Goal: Answer question/provide support: Share knowledge or assist other users

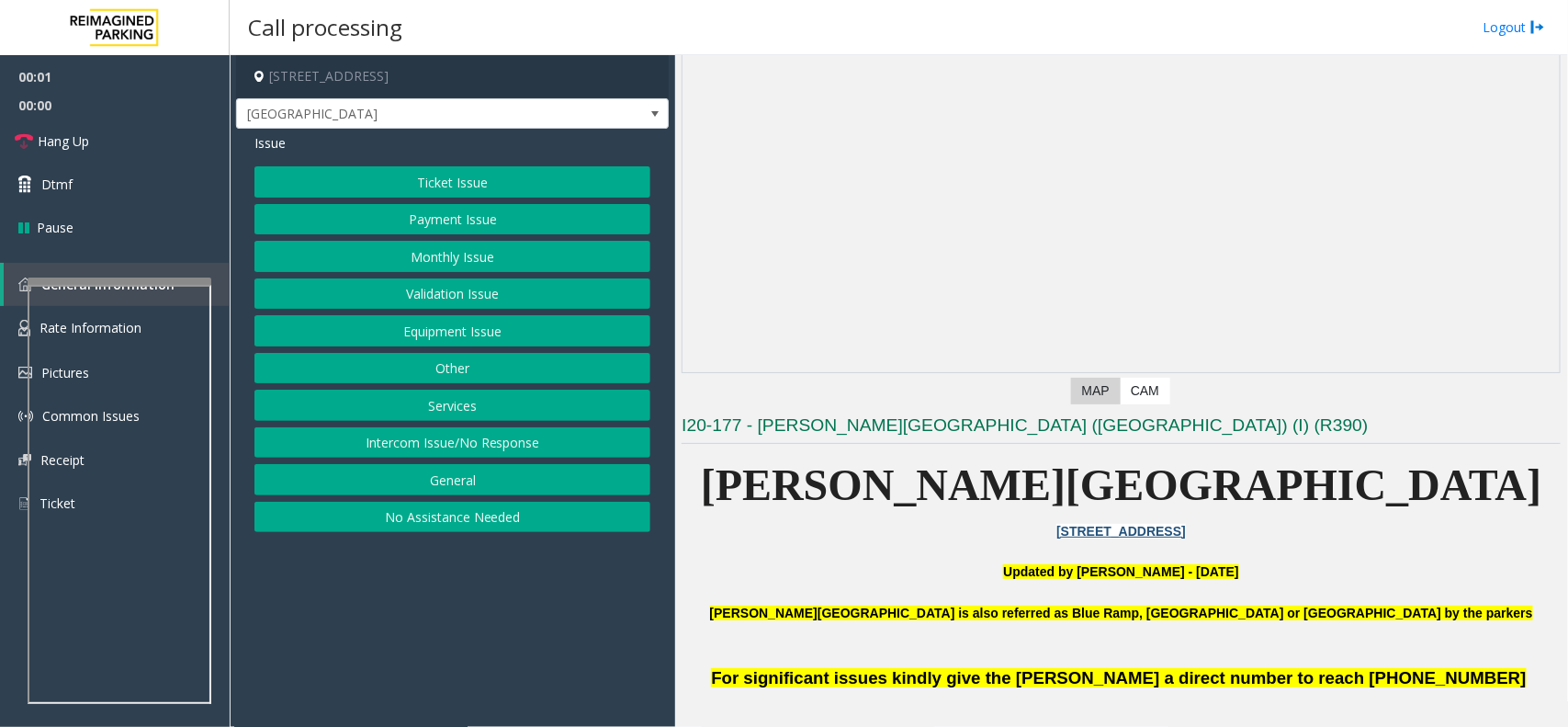
scroll to position [344, 0]
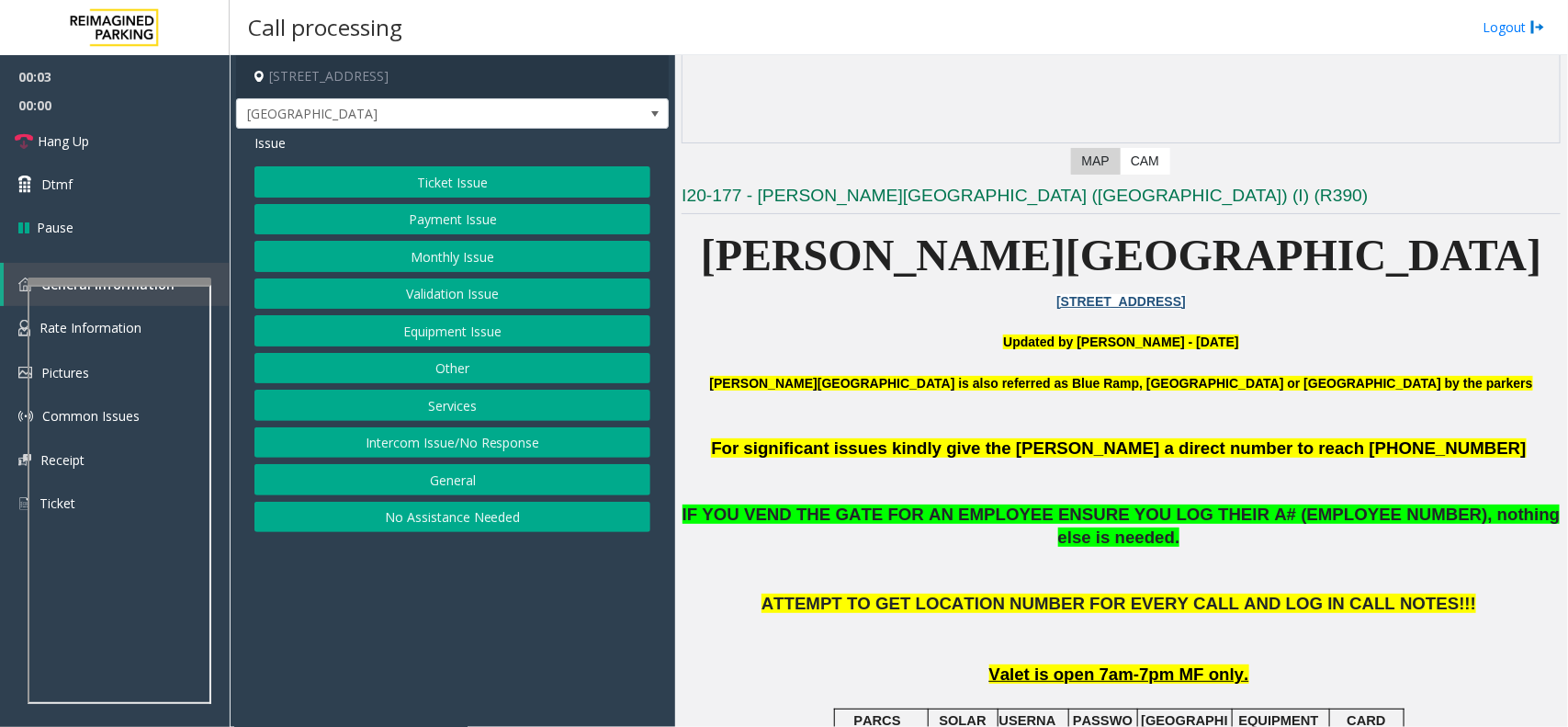
click at [442, 434] on button "Intercom Issue/No Response" at bounding box center [452, 443] width 395 height 32
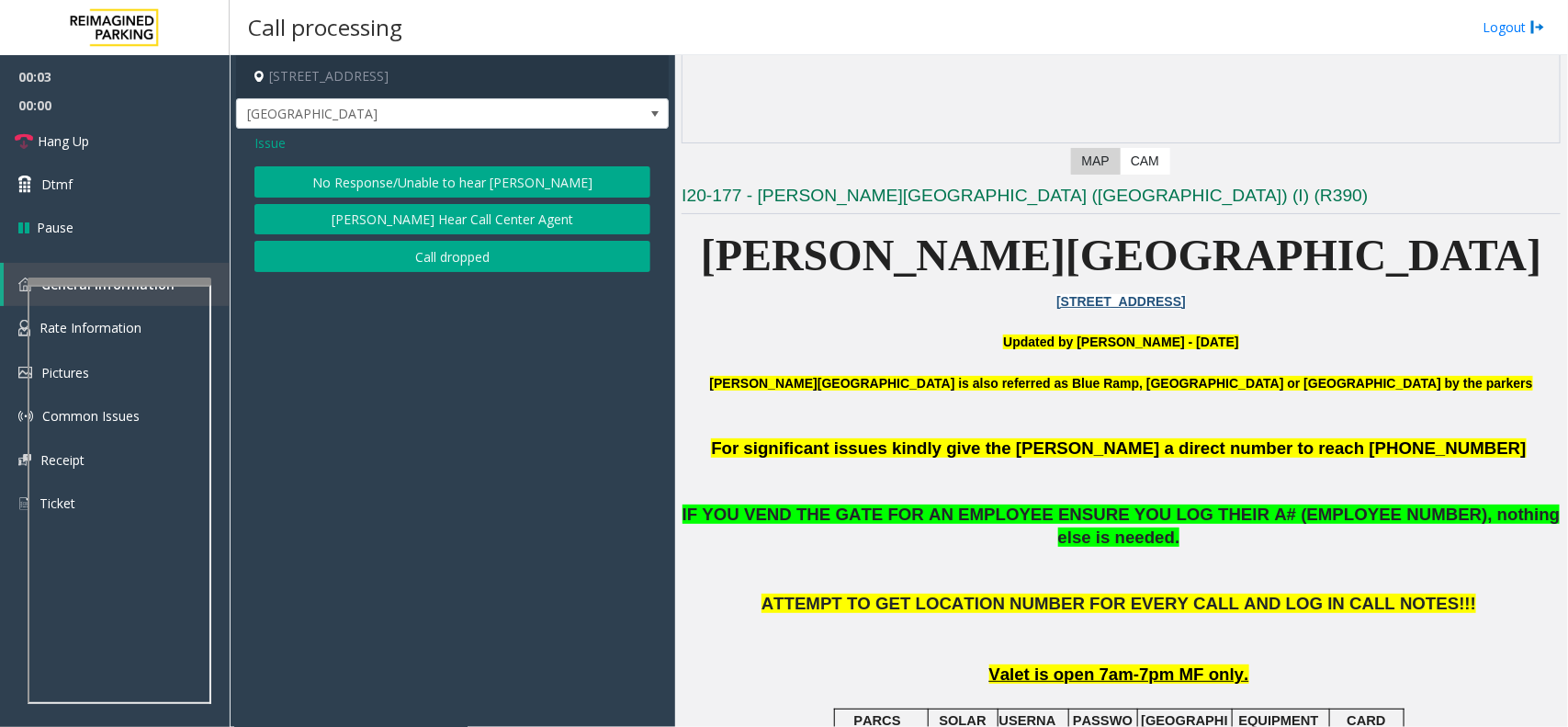
click at [437, 196] on button "No Response/Unable to hear [PERSON_NAME]" at bounding box center [452, 182] width 395 height 32
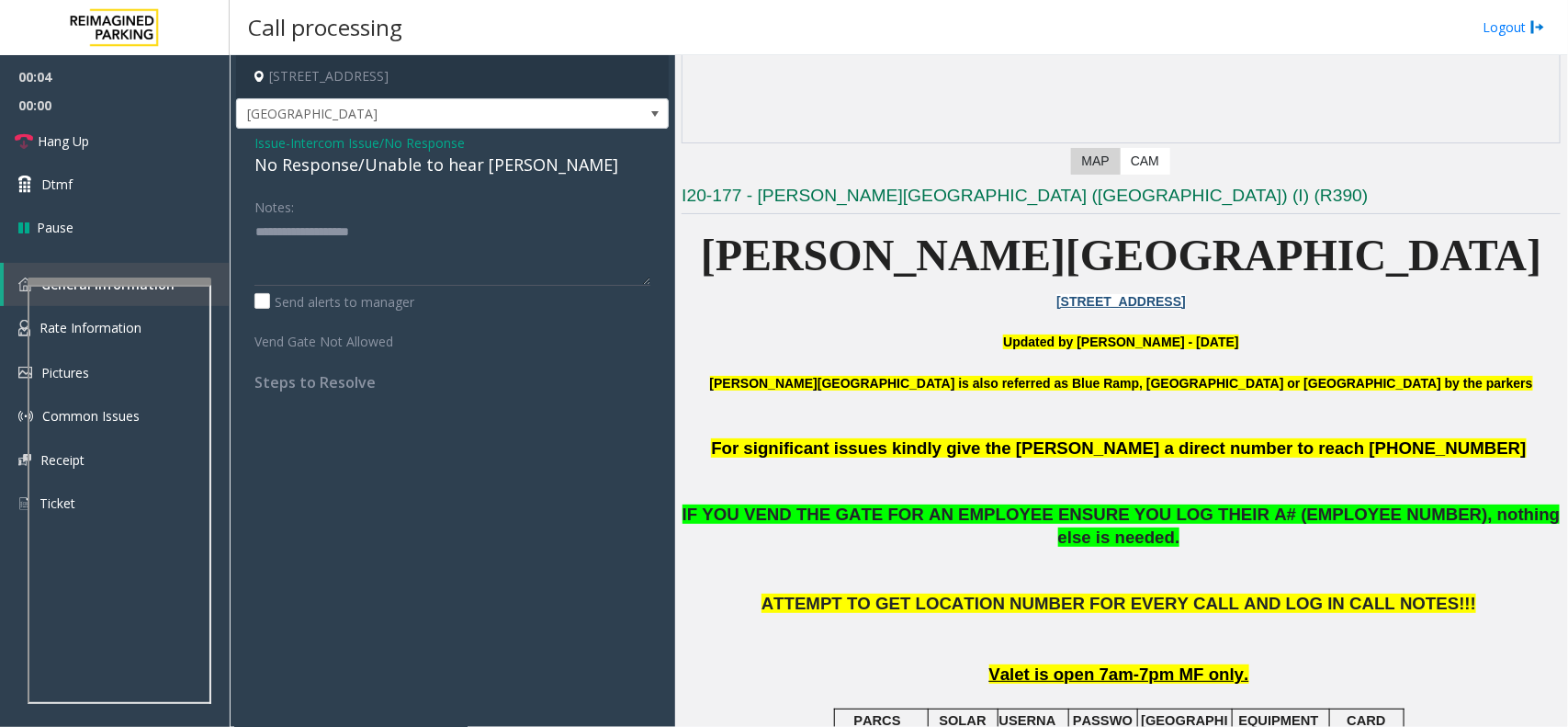
click at [405, 170] on div "No Response/Unable to hear [PERSON_NAME]" at bounding box center [452, 164] width 395 height 25
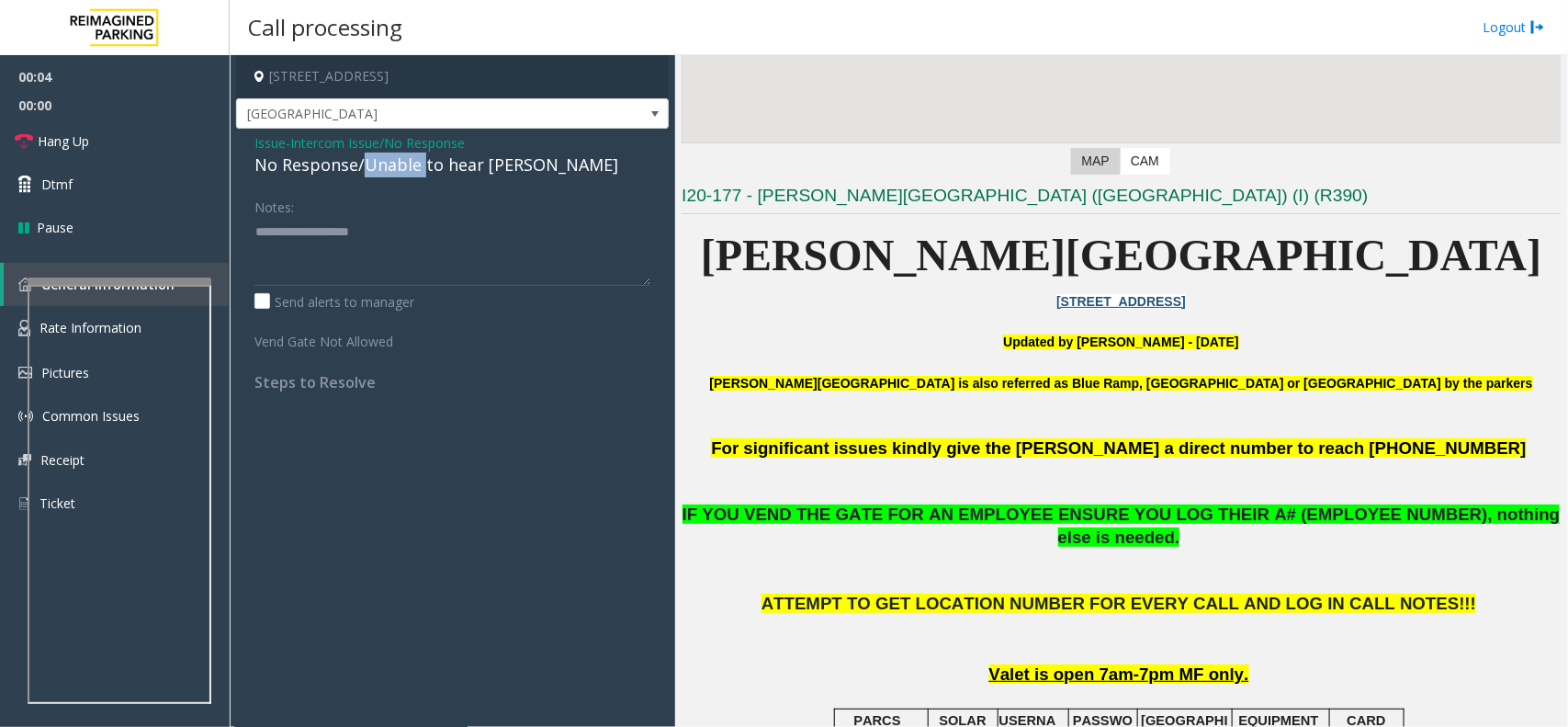
click at [405, 170] on div "No Response/Unable to hear [PERSON_NAME]" at bounding box center [452, 164] width 395 height 25
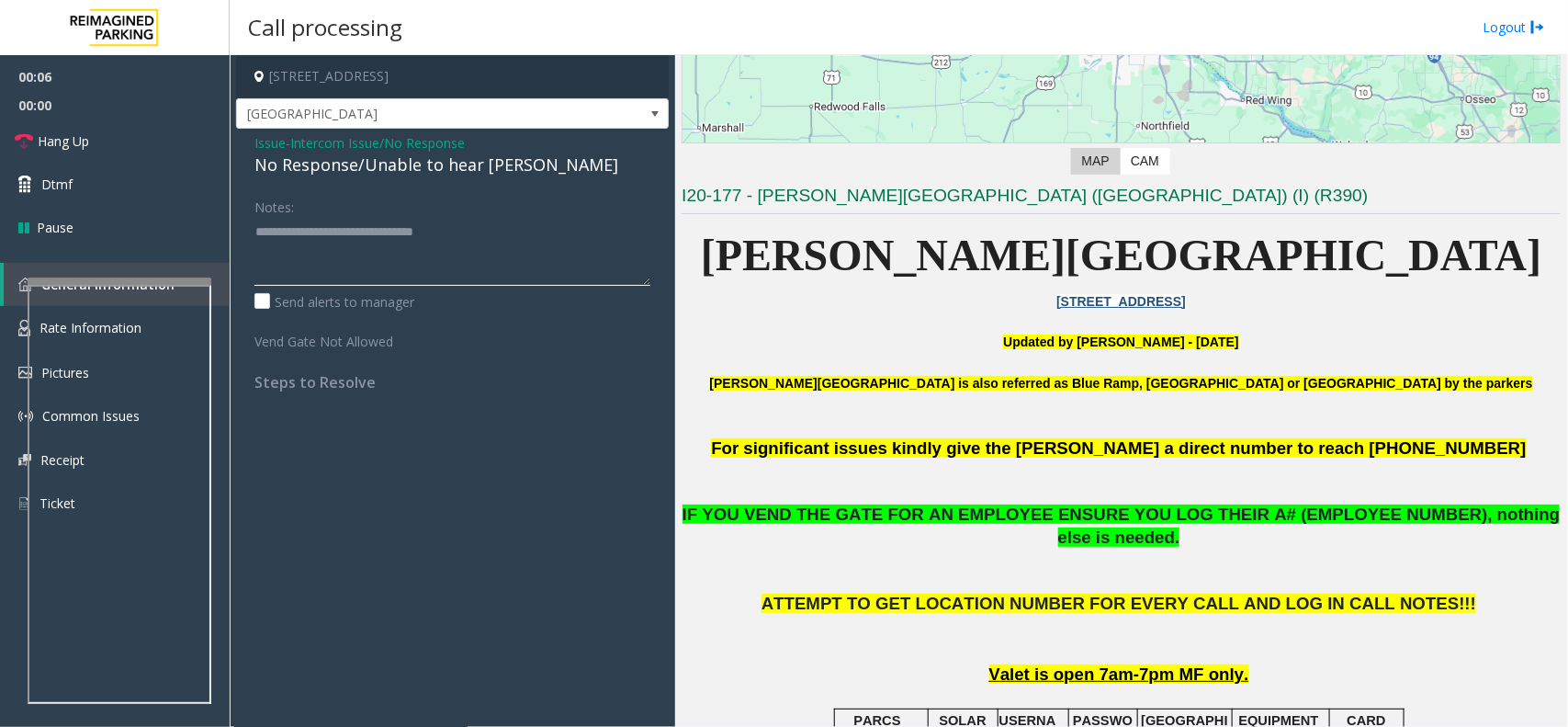
click at [465, 260] on textarea at bounding box center [452, 251] width 395 height 69
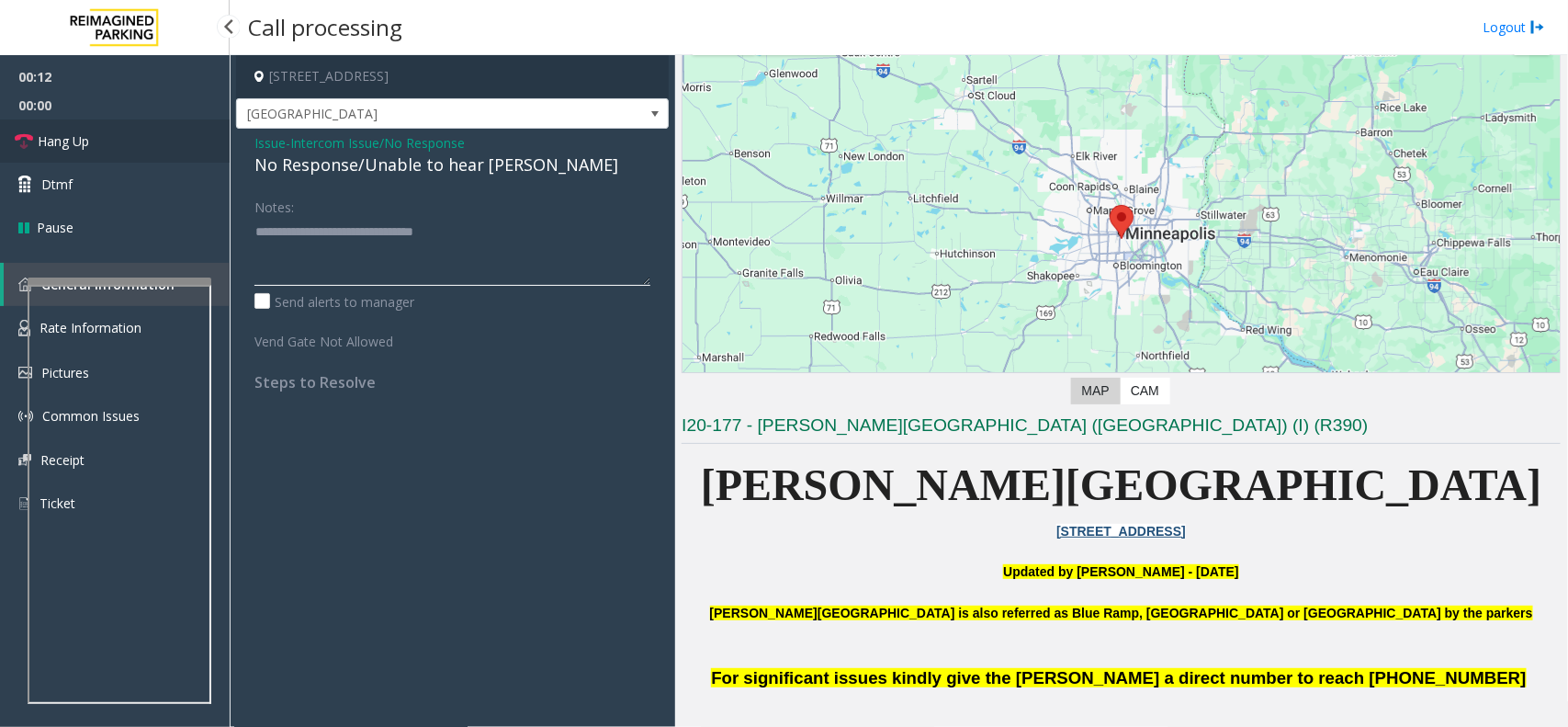
type textarea "**********"
click at [87, 144] on span "Hang Up" at bounding box center [63, 141] width 51 height 20
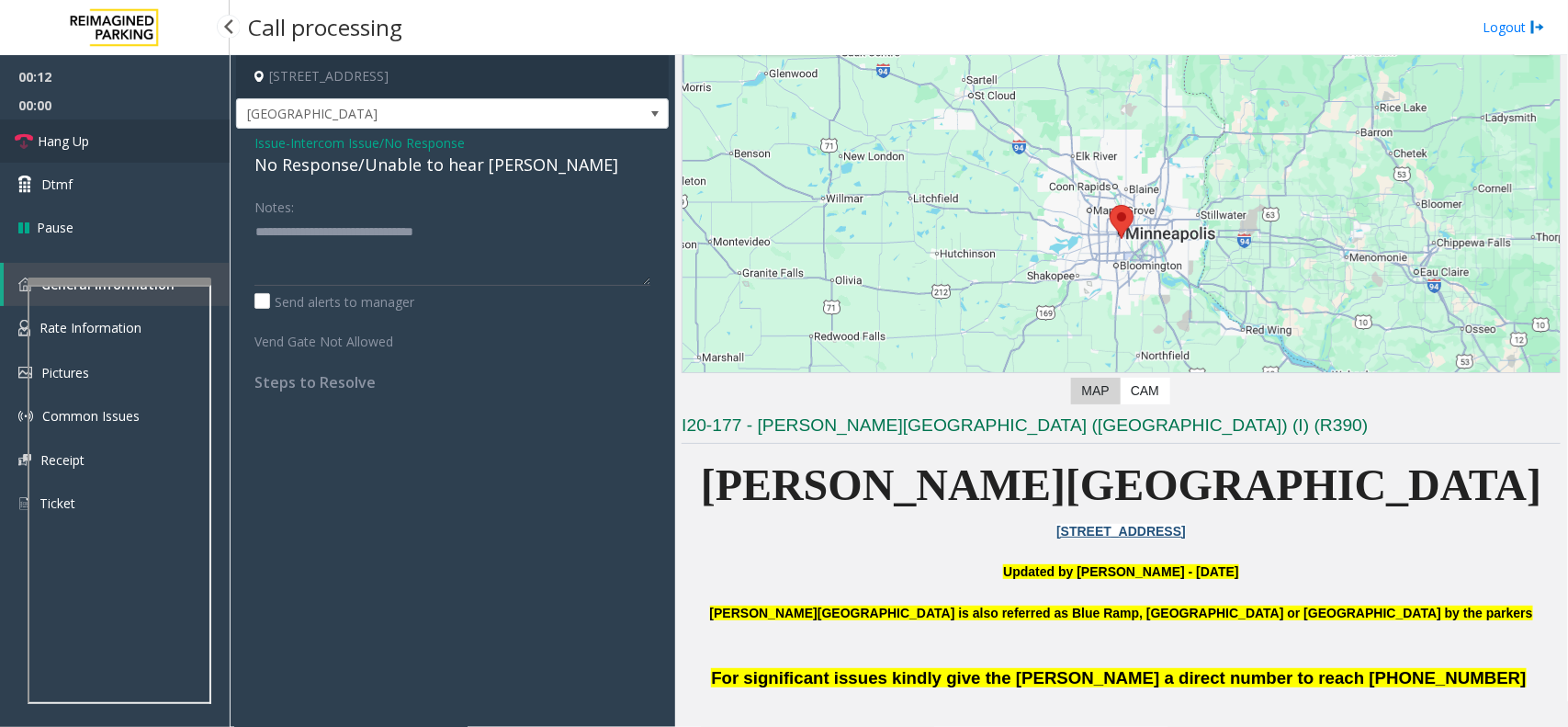
click at [87, 144] on span "Hang Up" at bounding box center [63, 141] width 51 height 20
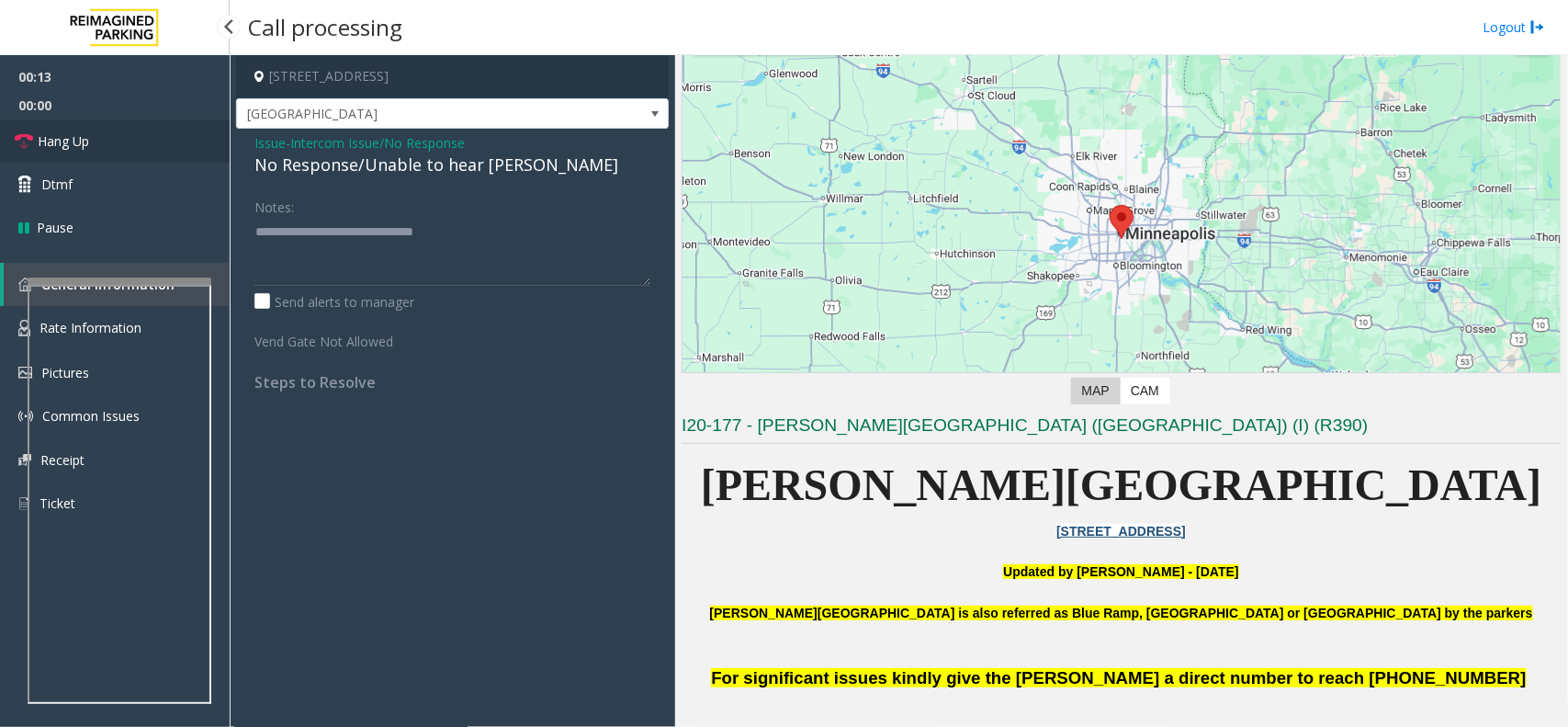
click at [87, 144] on span "Hang Up" at bounding box center [63, 141] width 51 height 20
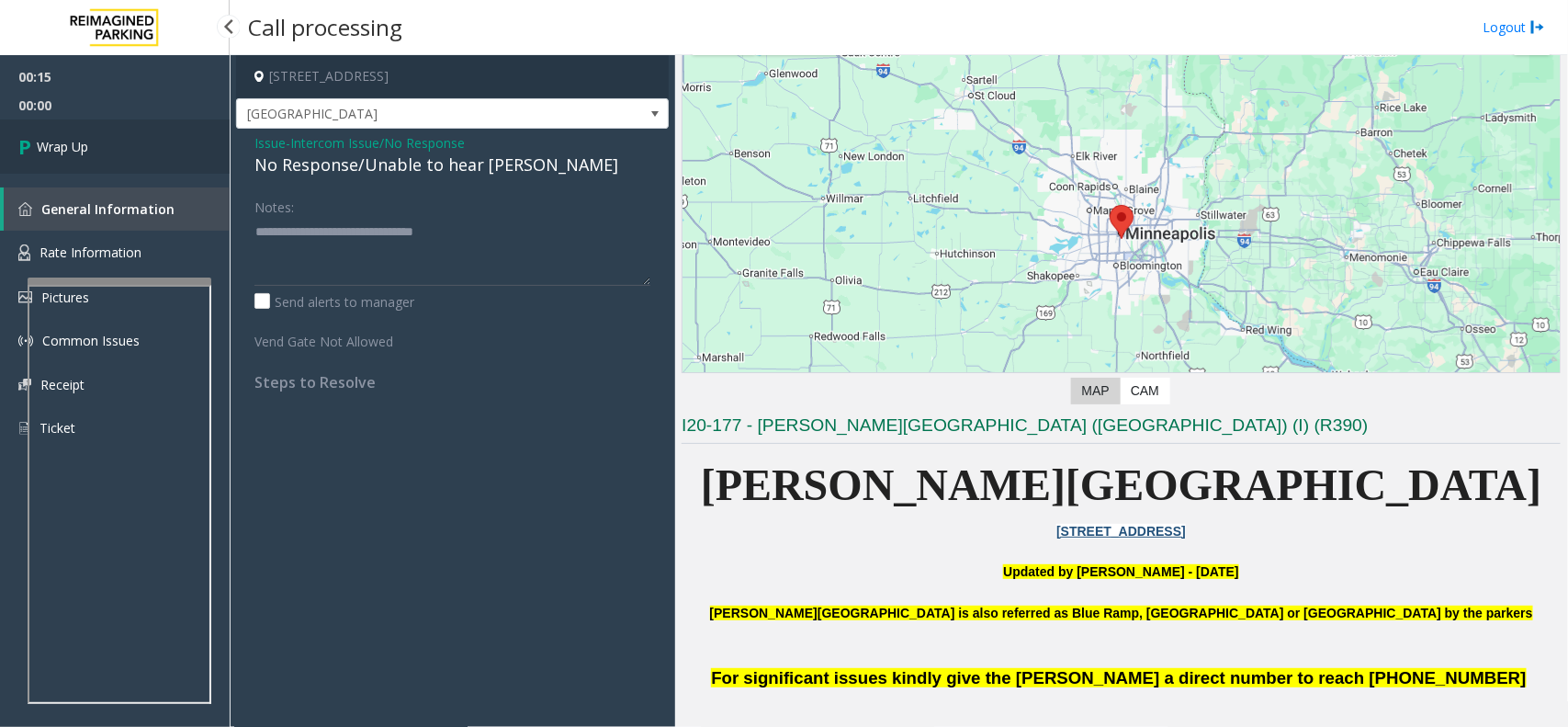
click at [87, 144] on span "Wrap Up" at bounding box center [62, 146] width 51 height 20
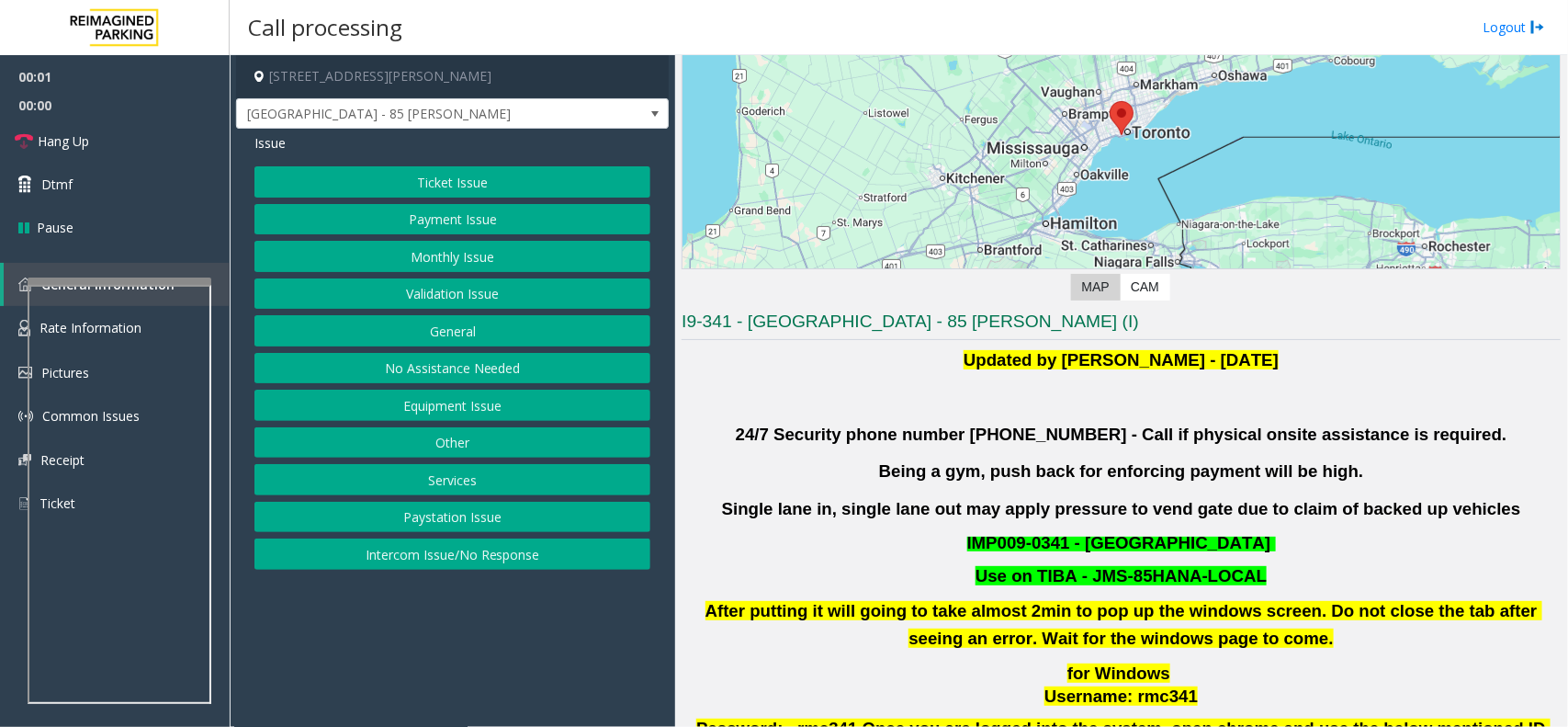
scroll to position [460, 0]
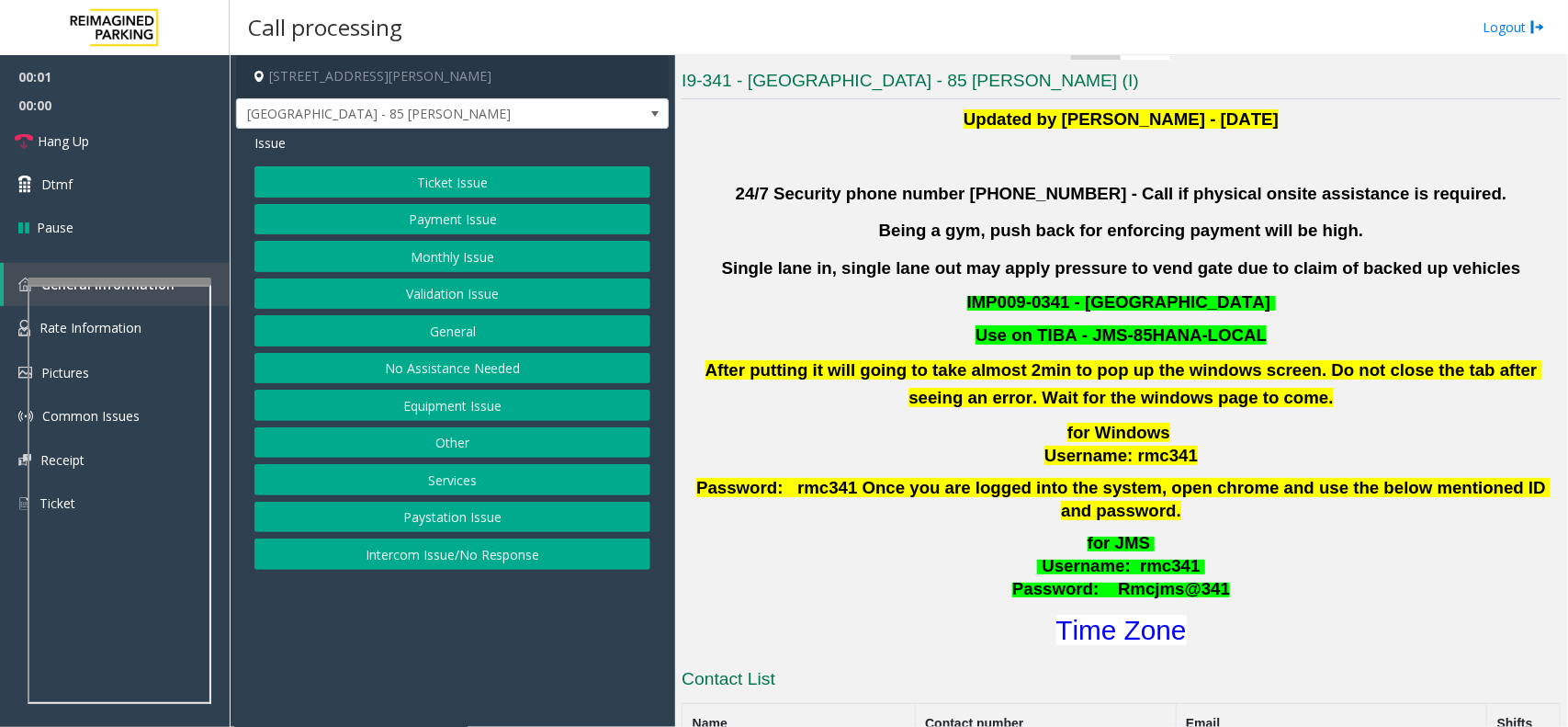
click at [360, 302] on button "Validation Issue" at bounding box center [452, 295] width 395 height 32
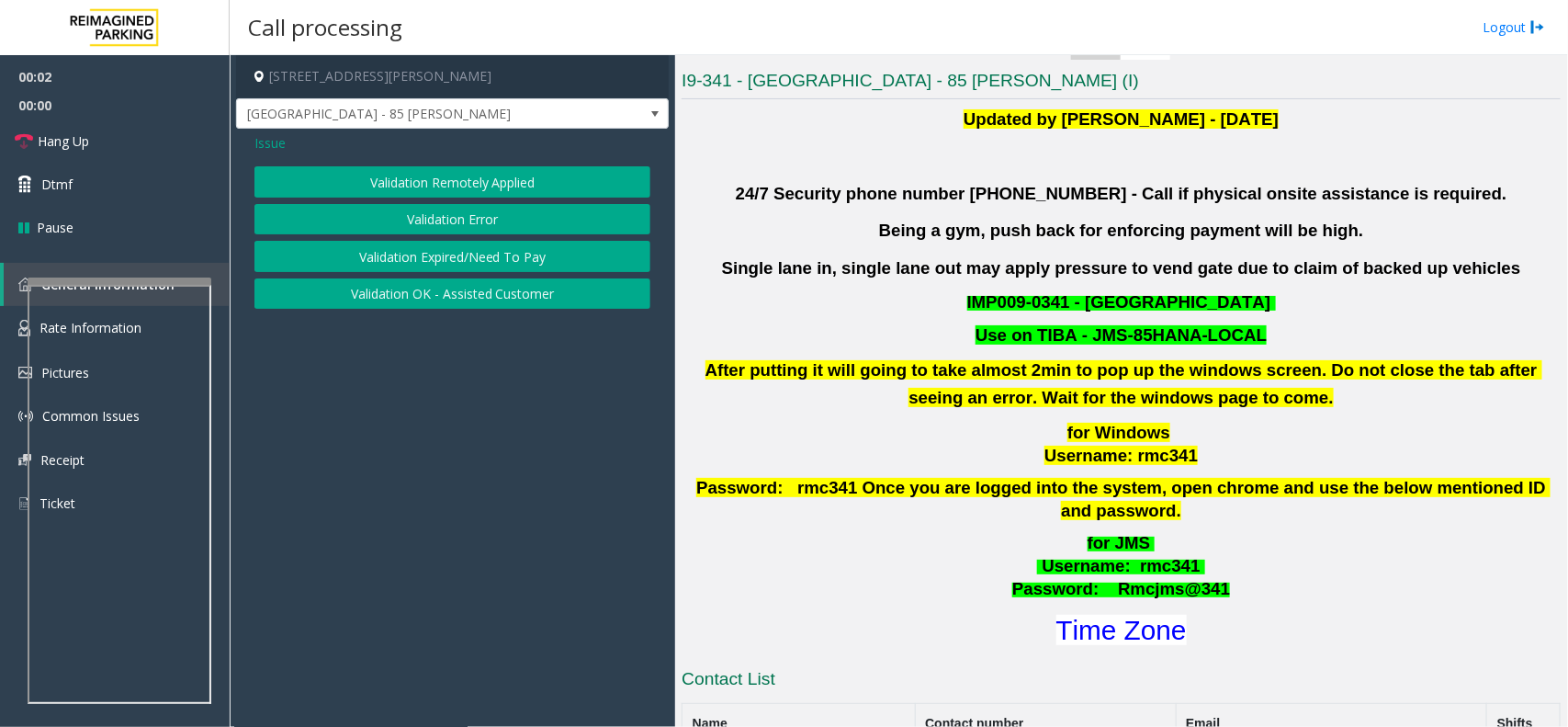
click at [395, 207] on button "Validation Error" at bounding box center [452, 220] width 395 height 32
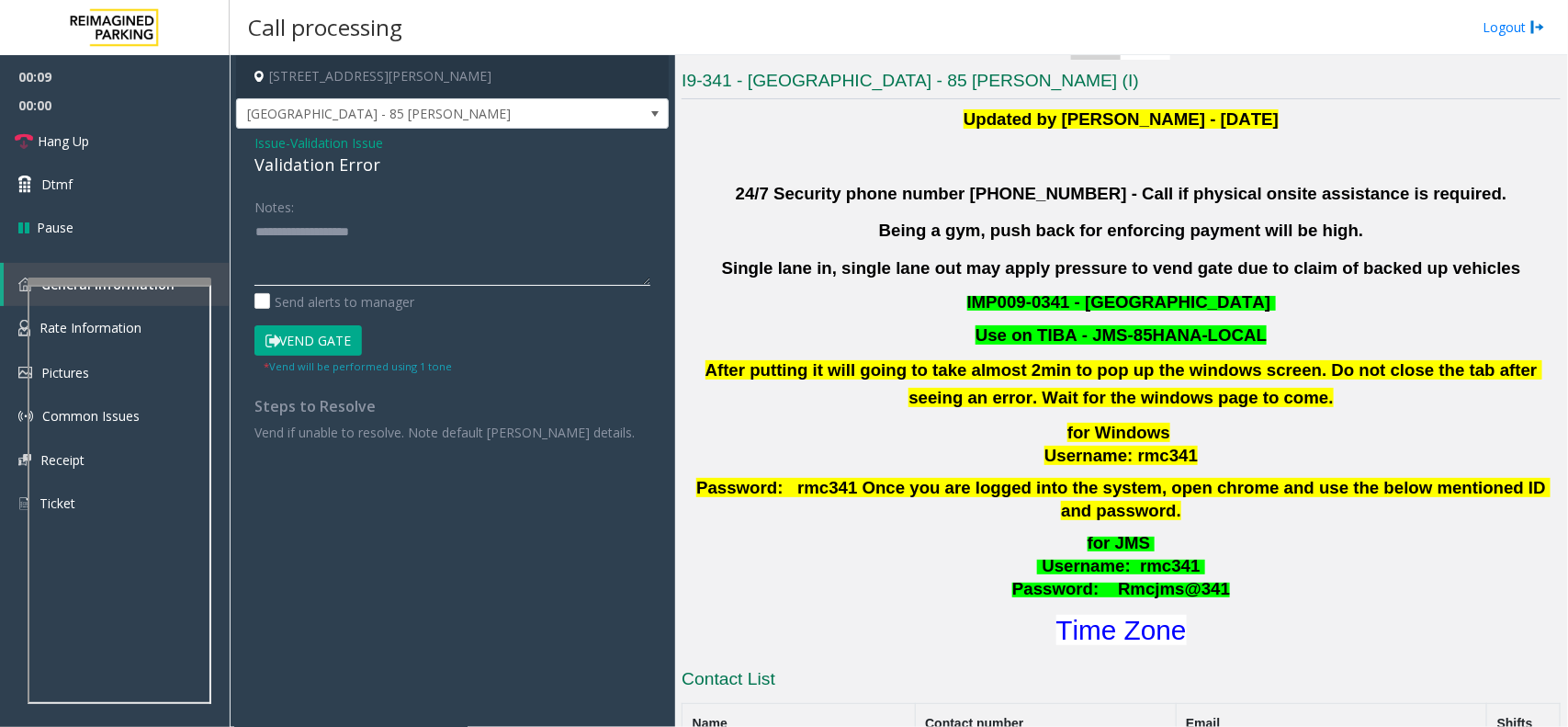
click at [326, 274] on textarea at bounding box center [452, 251] width 395 height 69
paste textarea "**********"
click at [307, 165] on div "Validation Error" at bounding box center [452, 164] width 395 height 25
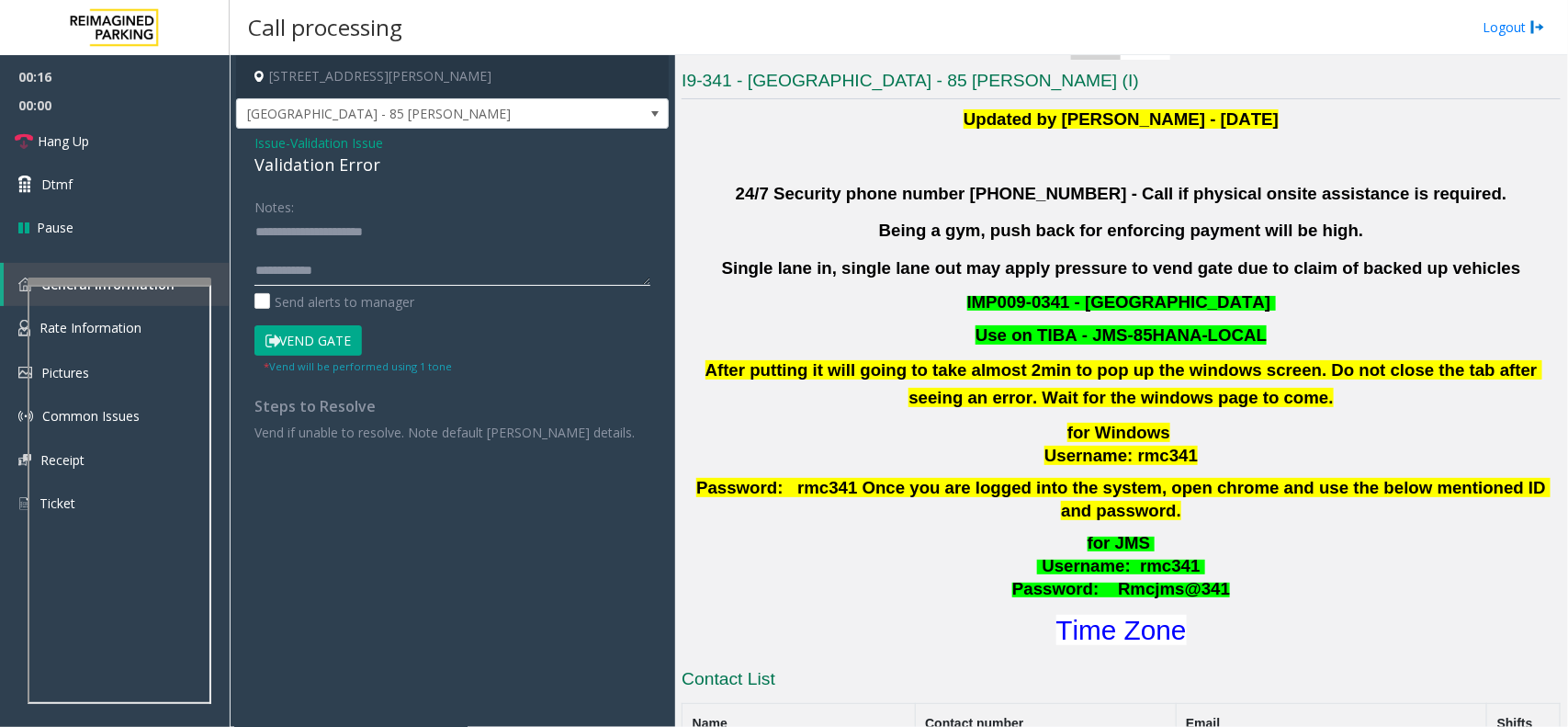
click at [281, 264] on textarea at bounding box center [452, 251] width 395 height 69
click at [286, 253] on textarea at bounding box center [452, 251] width 395 height 69
click at [345, 241] on textarea at bounding box center [452, 251] width 395 height 69
click at [1118, 615] on font "Time Zone" at bounding box center [1122, 630] width 131 height 31
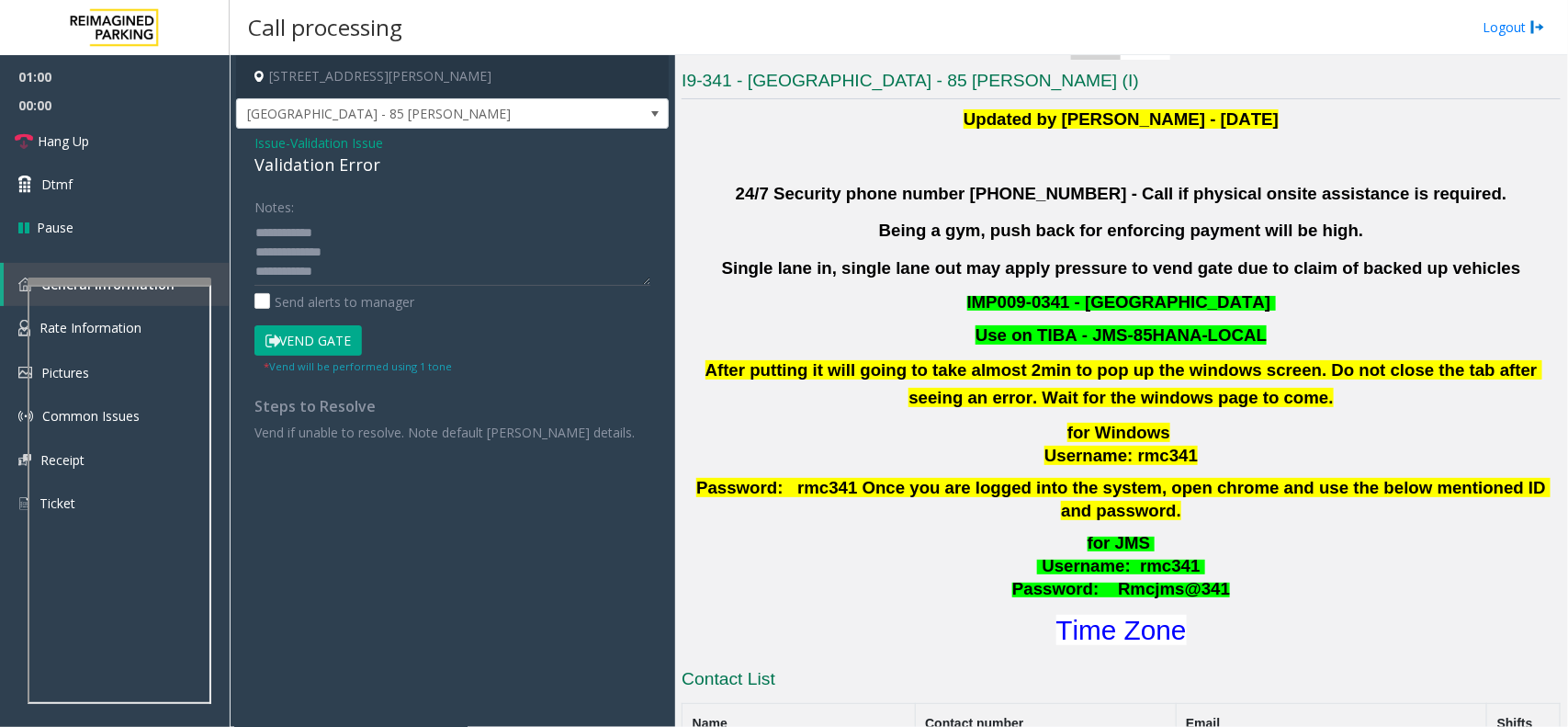
scroll to position [20, 0]
click at [330, 341] on button "Vend Gate" at bounding box center [307, 341] width 108 height 32
click at [380, 274] on textarea at bounding box center [452, 251] width 395 height 69
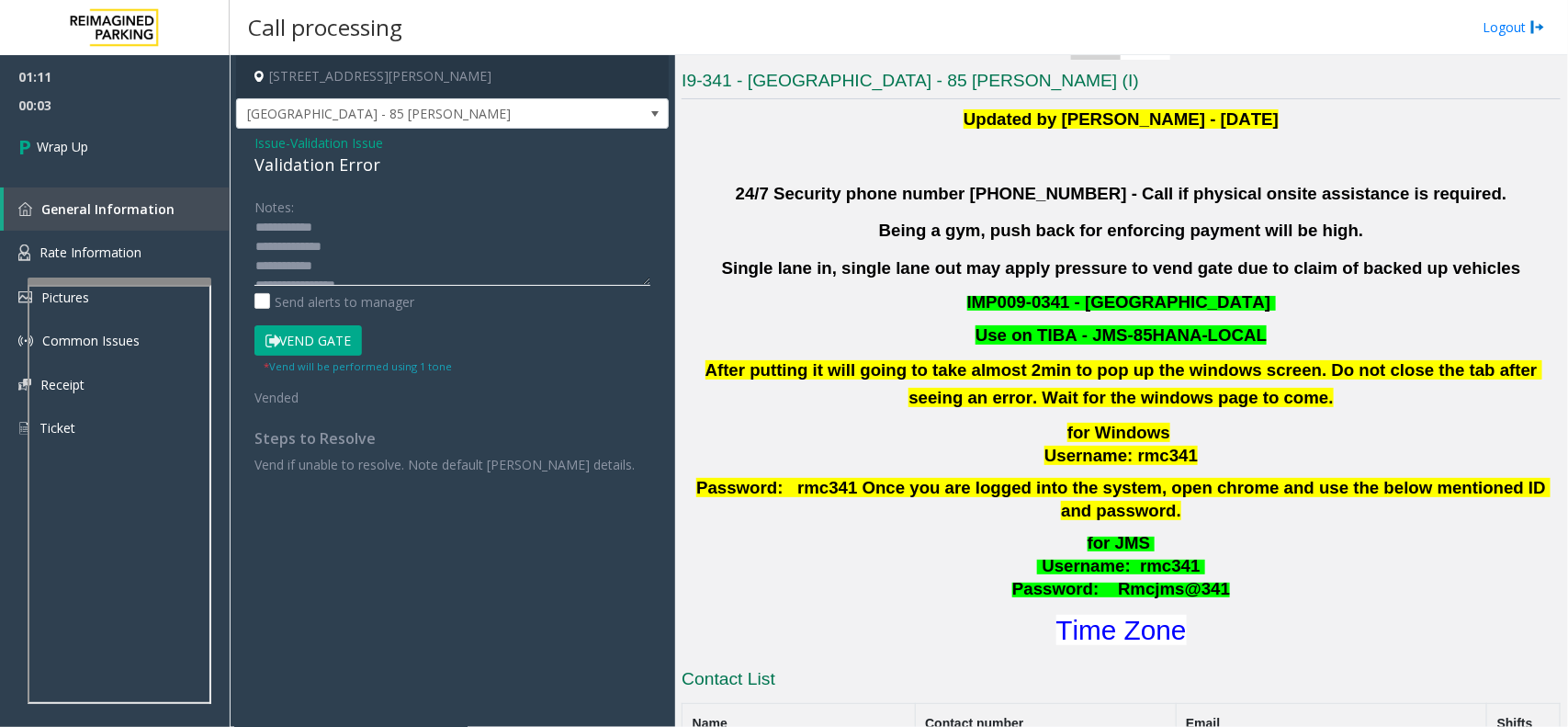
scroll to position [5, 0]
click at [384, 253] on textarea at bounding box center [452, 251] width 395 height 69
paste textarea "**********"
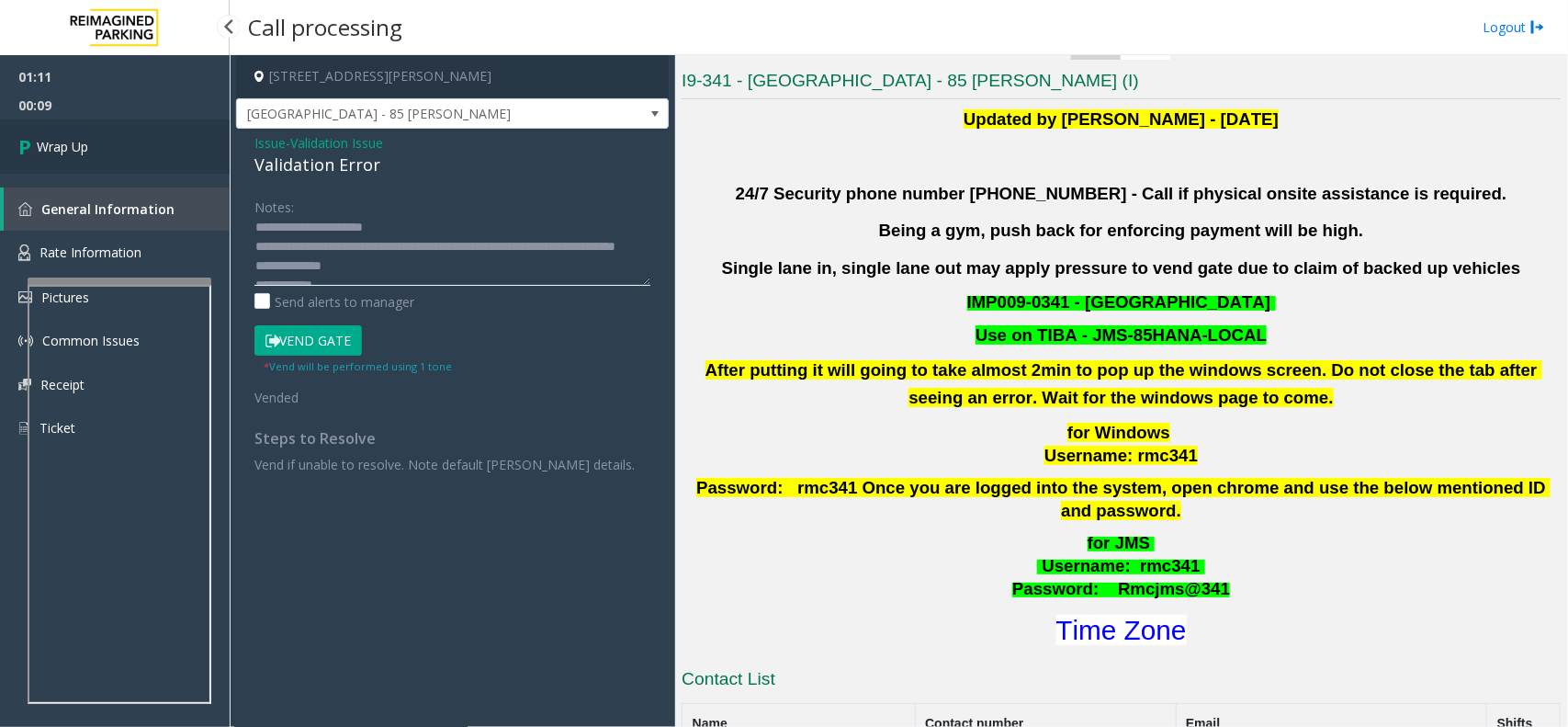
type textarea "**********"
click at [24, 134] on icon at bounding box center [28, 146] width 19 height 31
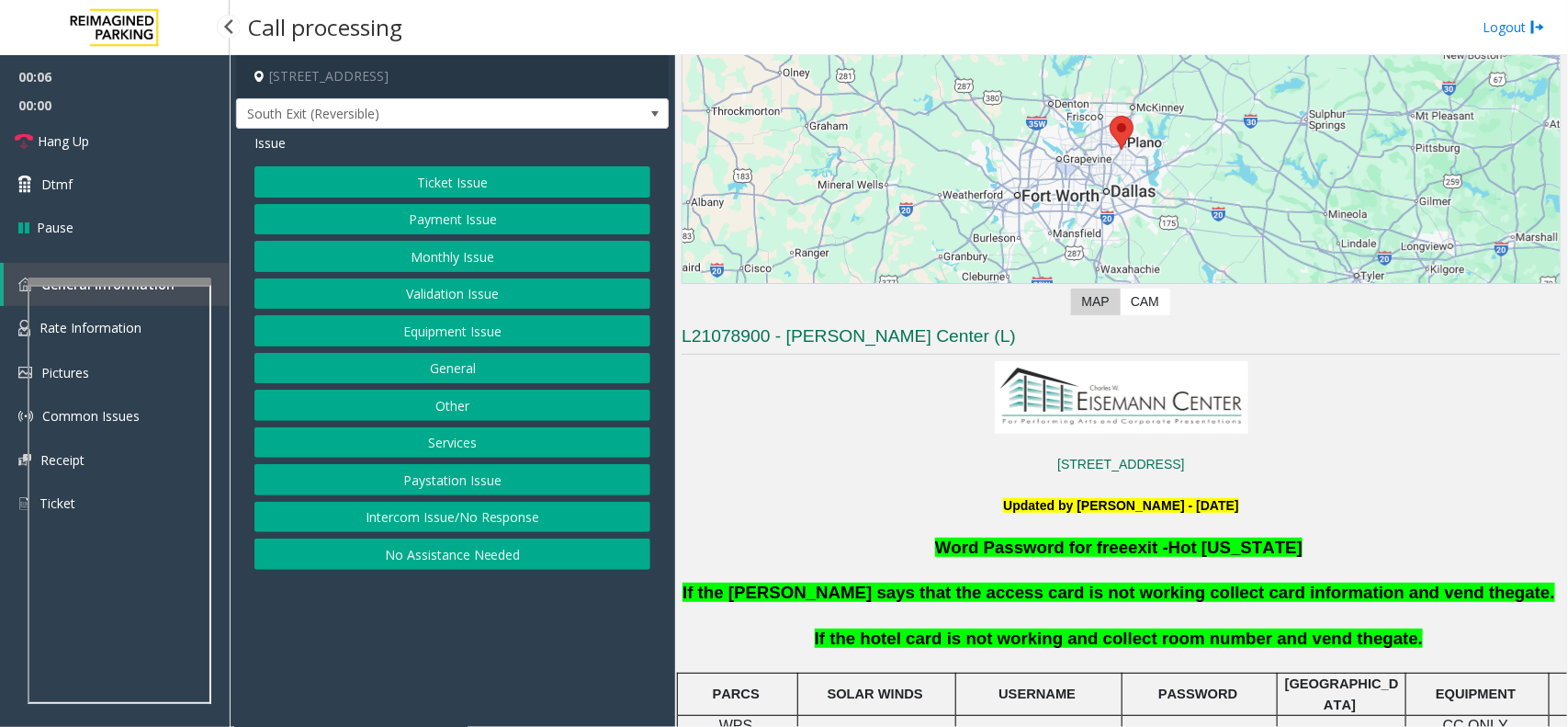
scroll to position [344, 0]
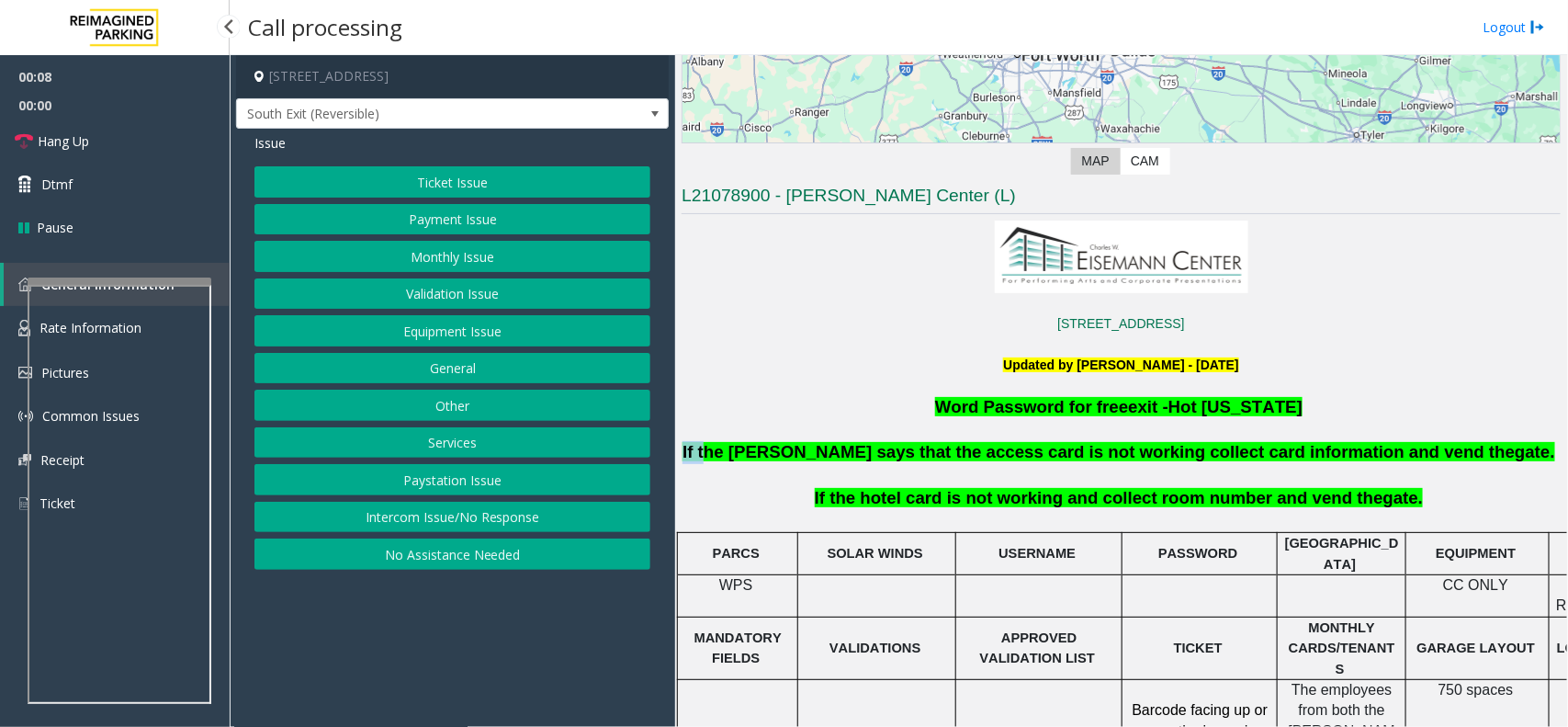
drag, startPoint x: 790, startPoint y: 462, endPoint x: 1456, endPoint y: 434, distance: 666.6
click at [851, 500] on span "If the hotel card is not working and collect room number and vend the" at bounding box center [1098, 498] width 568 height 20
click at [434, 515] on button "Intercom Issue/No Response" at bounding box center [452, 517] width 395 height 32
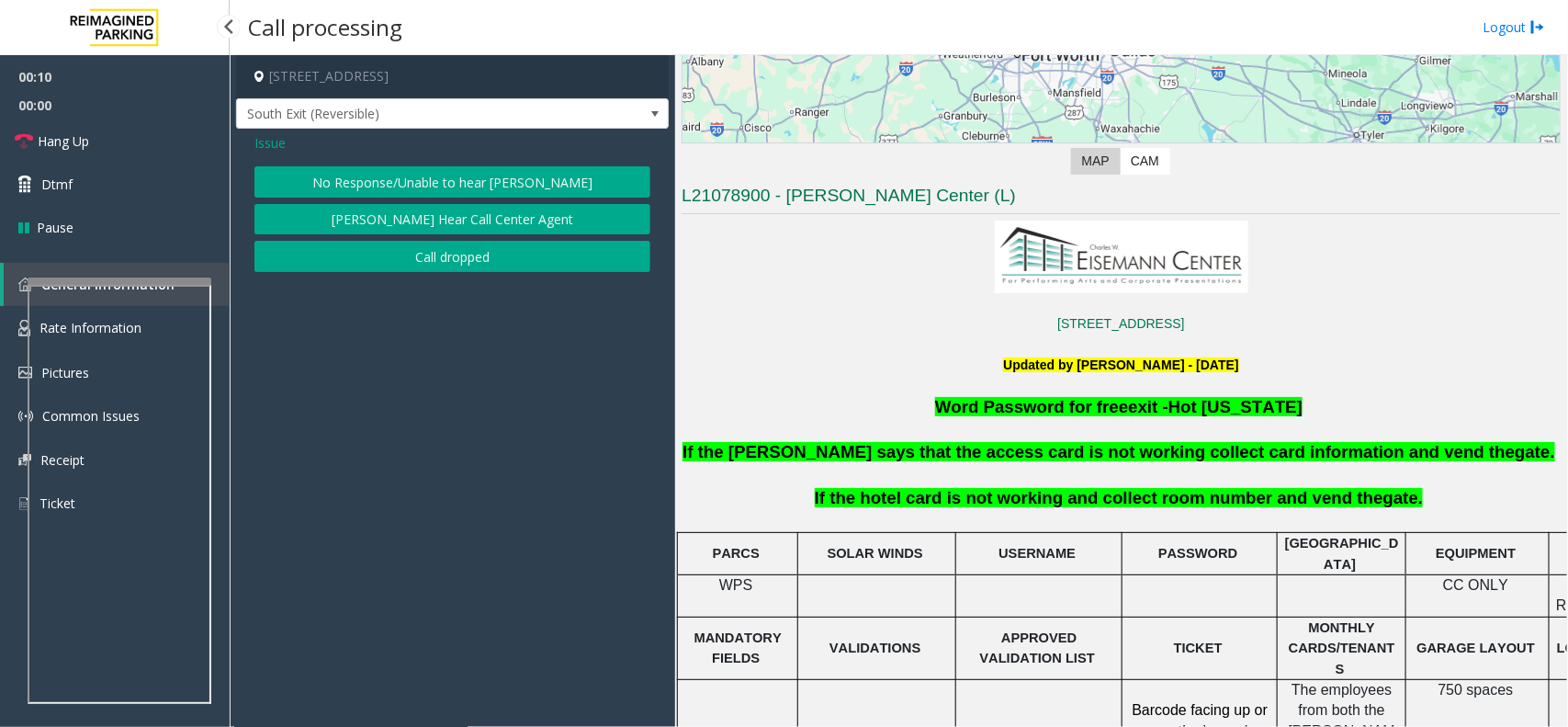
click at [415, 176] on button "No Response/Unable to hear [PERSON_NAME]" at bounding box center [452, 182] width 395 height 32
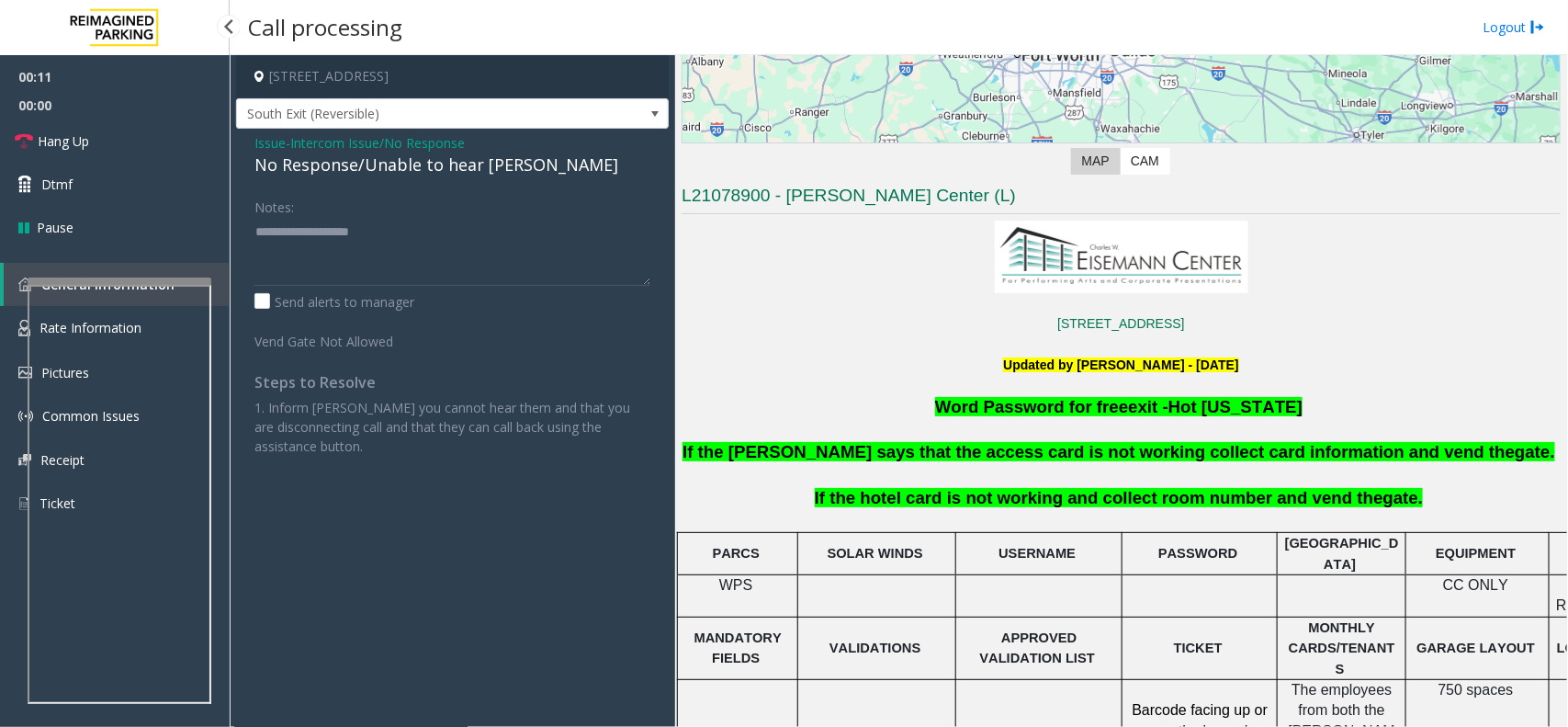
click at [358, 167] on div "No Response/Unable to hear [PERSON_NAME]" at bounding box center [452, 164] width 395 height 25
click at [351, 165] on div "No Response/Unable to hear [PERSON_NAME]" at bounding box center [452, 164] width 395 height 25
click at [411, 157] on div "No Response/Unable to hear [PERSON_NAME]" at bounding box center [452, 164] width 395 height 25
click at [395, 175] on div "No Response/Unable to hear [PERSON_NAME]" at bounding box center [452, 164] width 395 height 25
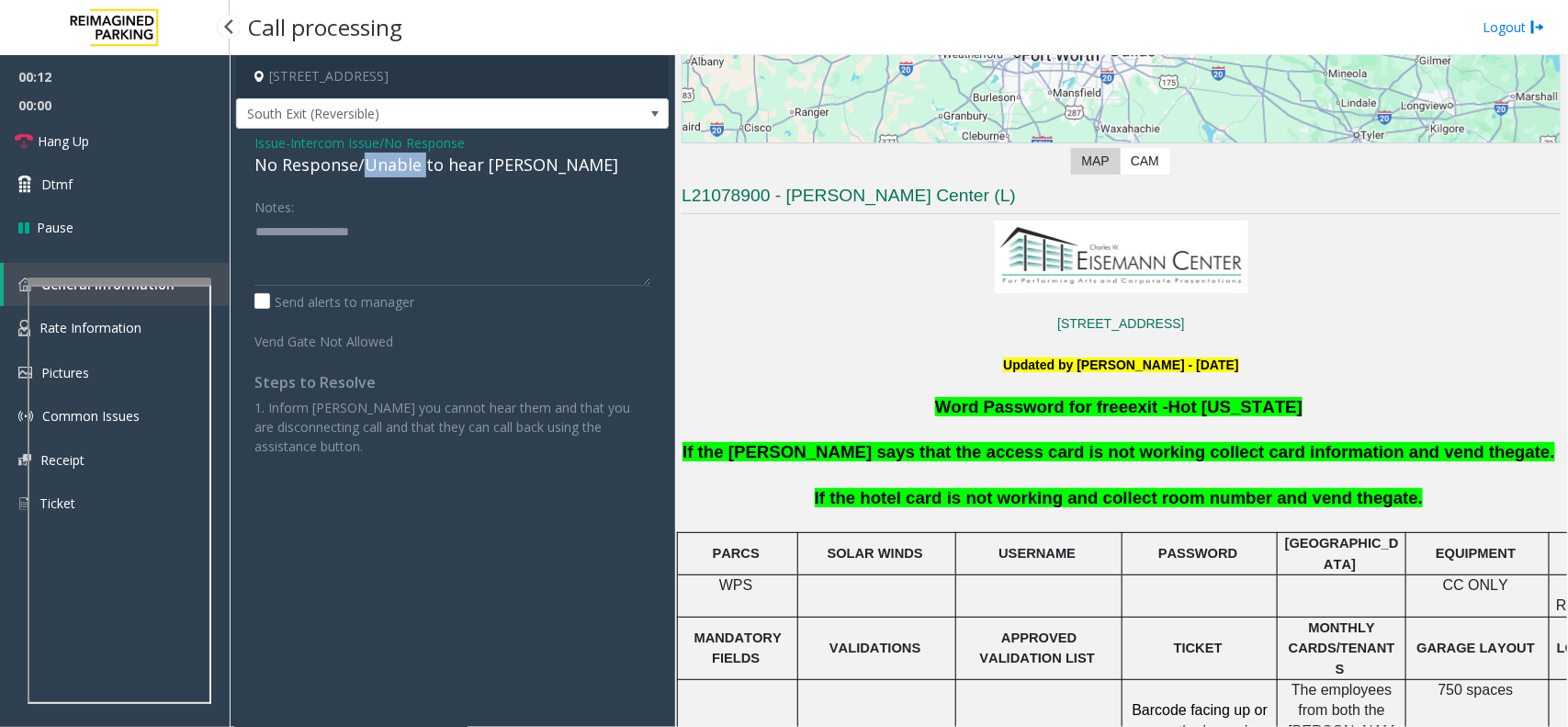
click at [395, 175] on div "No Response/Unable to hear [PERSON_NAME]" at bounding box center [452, 164] width 395 height 25
click at [464, 246] on textarea at bounding box center [452, 251] width 395 height 69
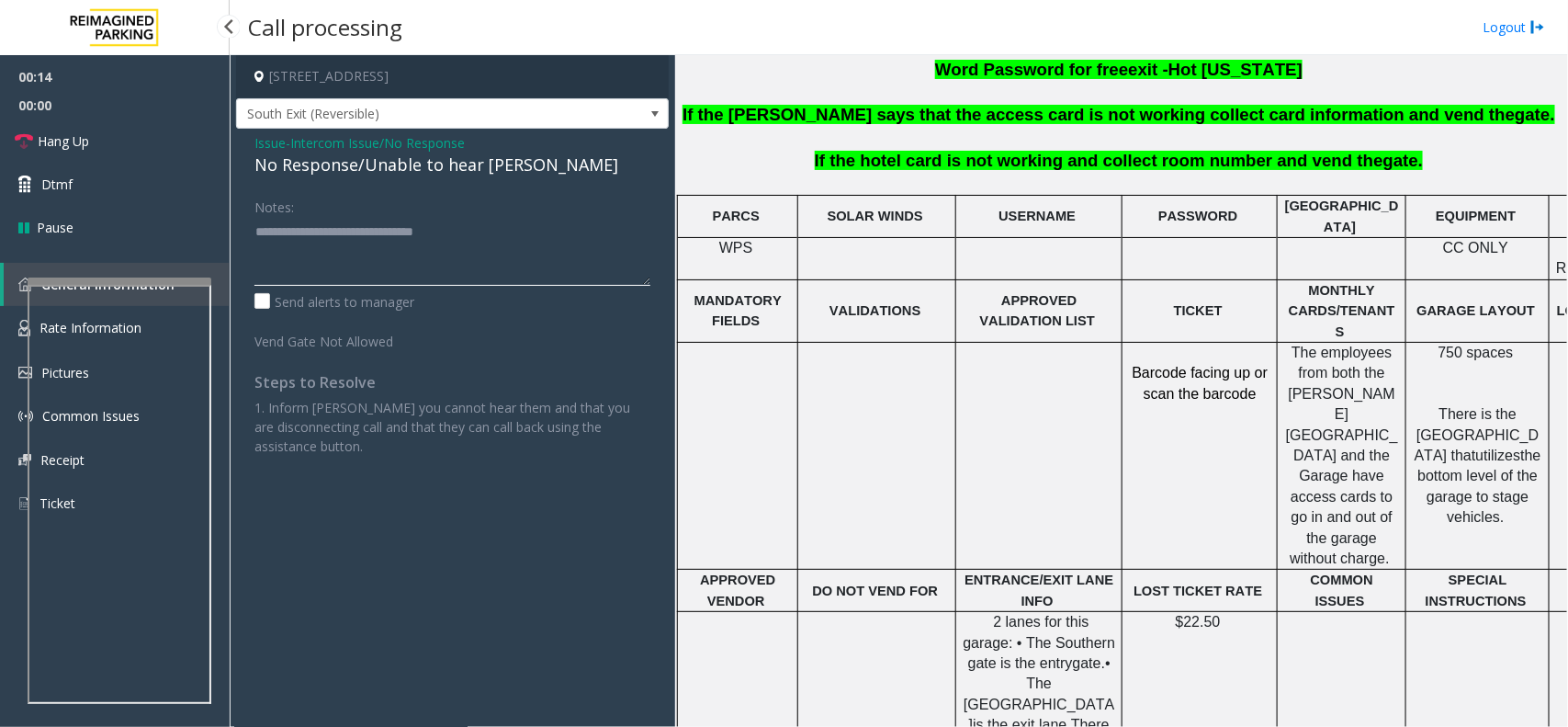
scroll to position [689, 0]
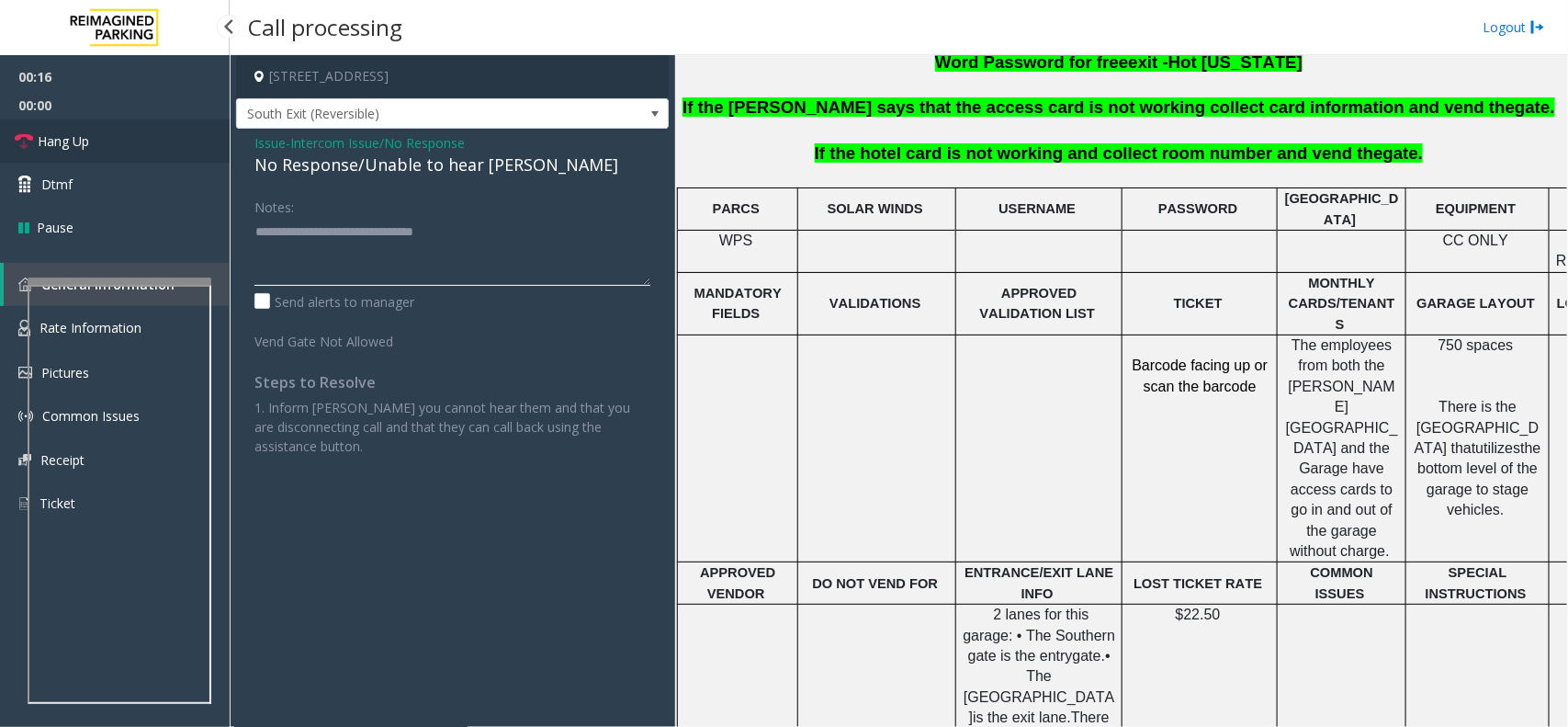
type textarea "**********"
click at [76, 129] on link "Hang Up" at bounding box center [115, 141] width 229 height 44
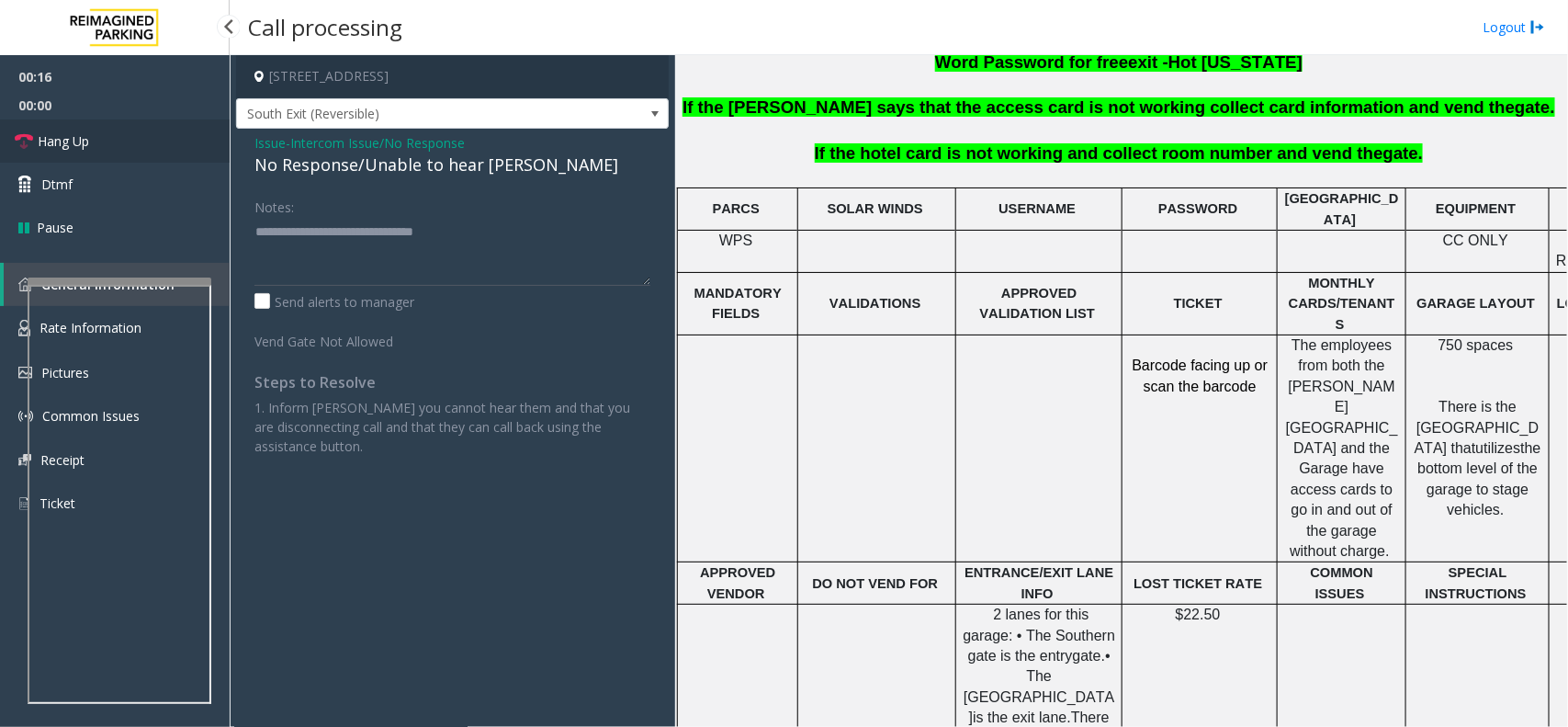
click at [76, 129] on link "Hang Up" at bounding box center [115, 141] width 229 height 44
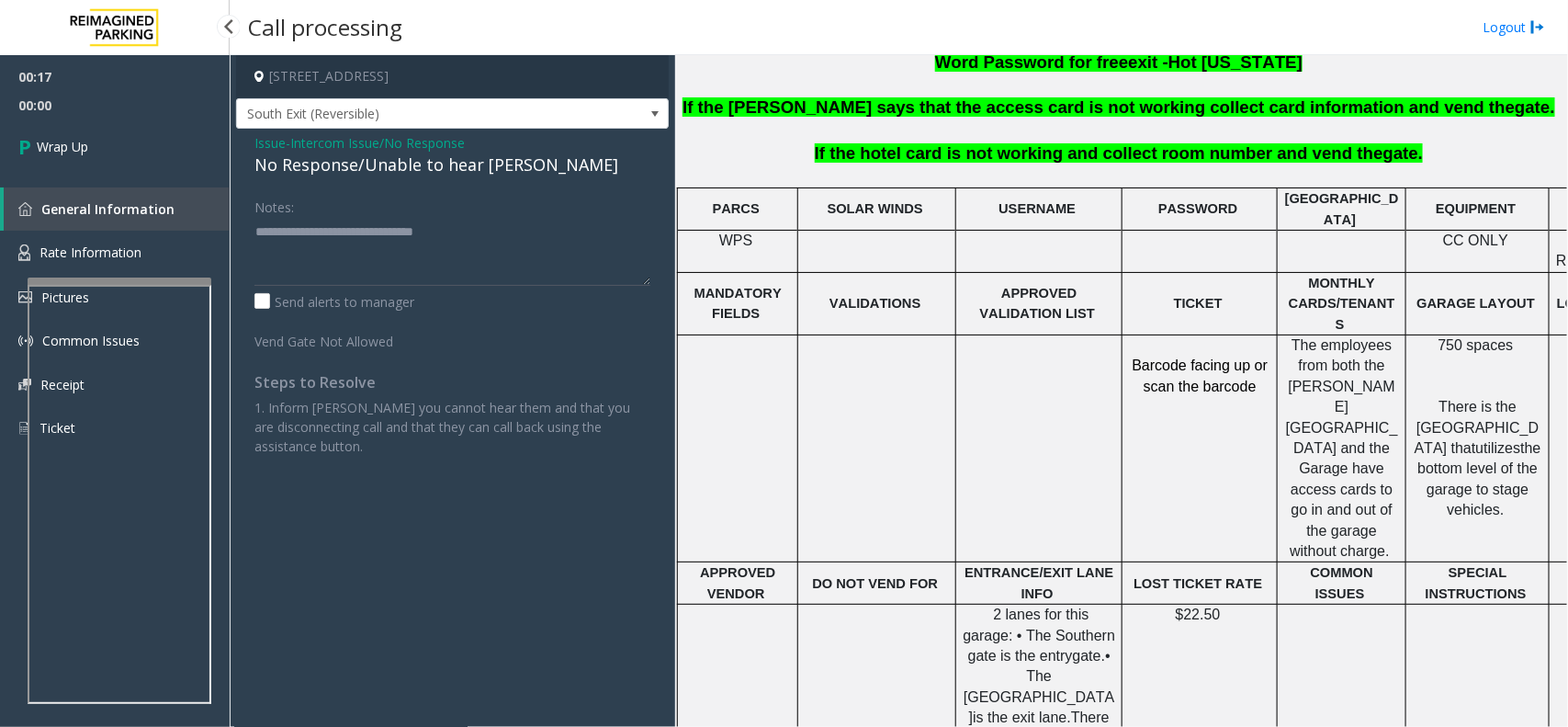
click at [76, 129] on link "Wrap Up" at bounding box center [115, 146] width 229 height 54
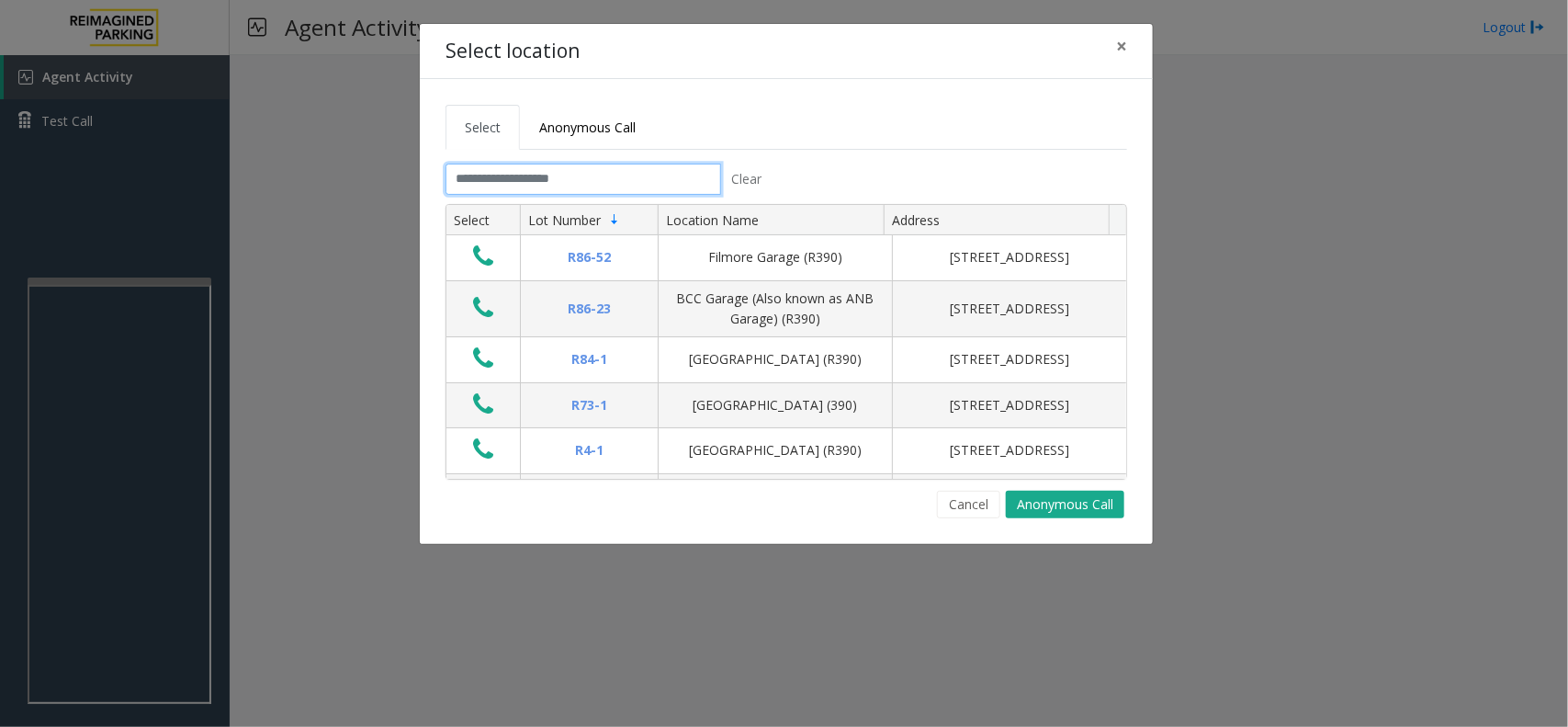
click at [534, 171] on input "text" at bounding box center [583, 179] width 276 height 32
click at [612, 188] on input "text" at bounding box center [583, 179] width 276 height 32
click at [603, 110] on link "Anonymous Call" at bounding box center [587, 128] width 135 height 45
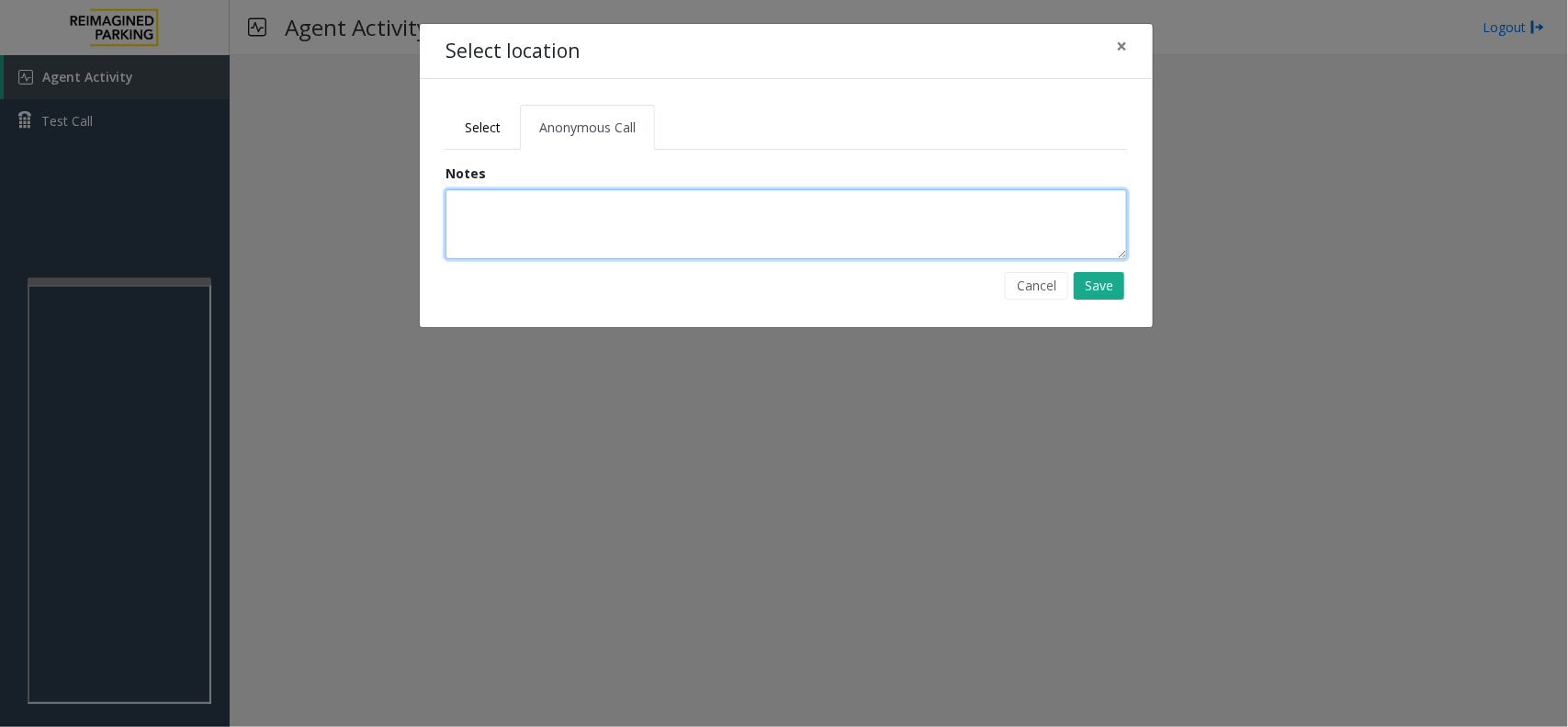
click at [594, 245] on textarea at bounding box center [786, 224] width 681 height 70
type textarea "**********"
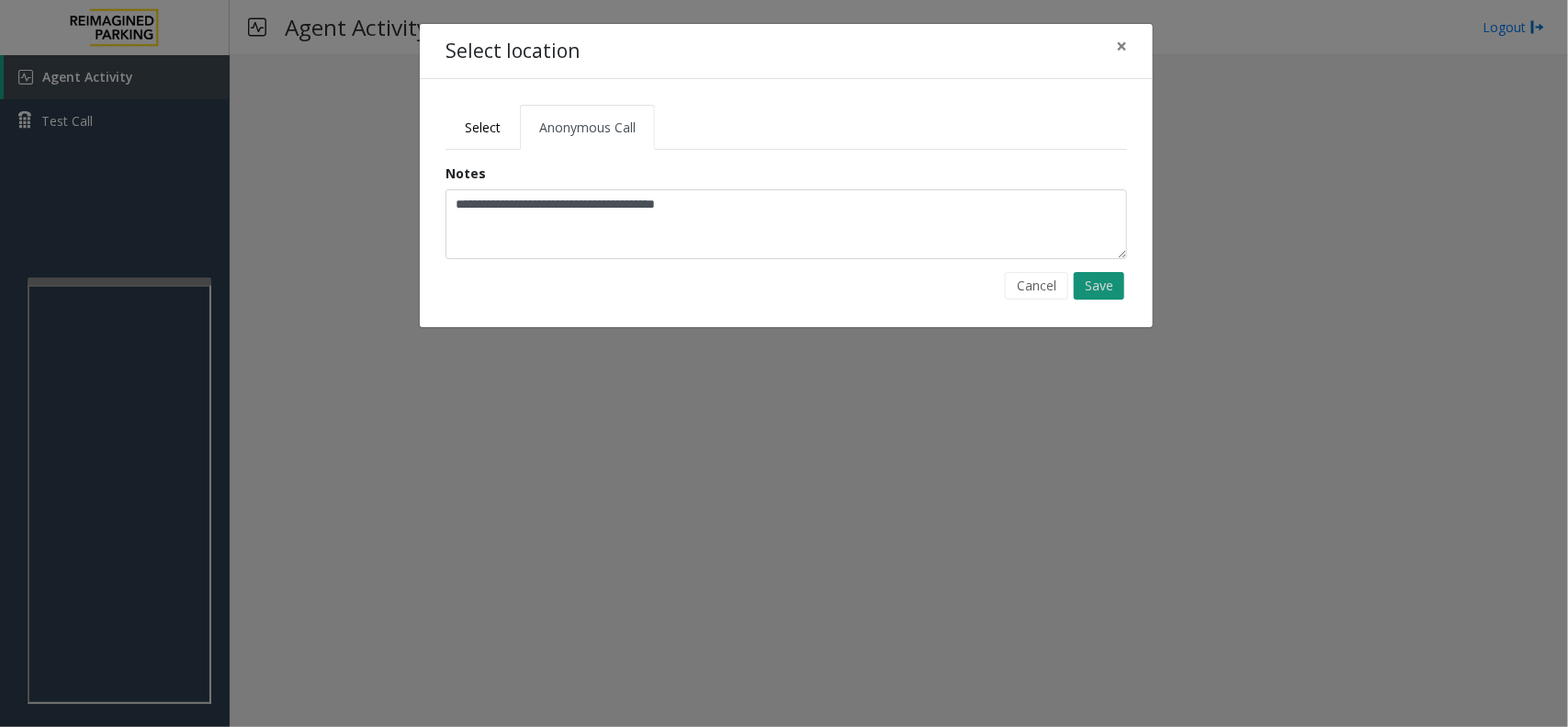
click at [1095, 286] on button "Save" at bounding box center [1098, 286] width 50 height 28
